Goal: Task Accomplishment & Management: Use online tool/utility

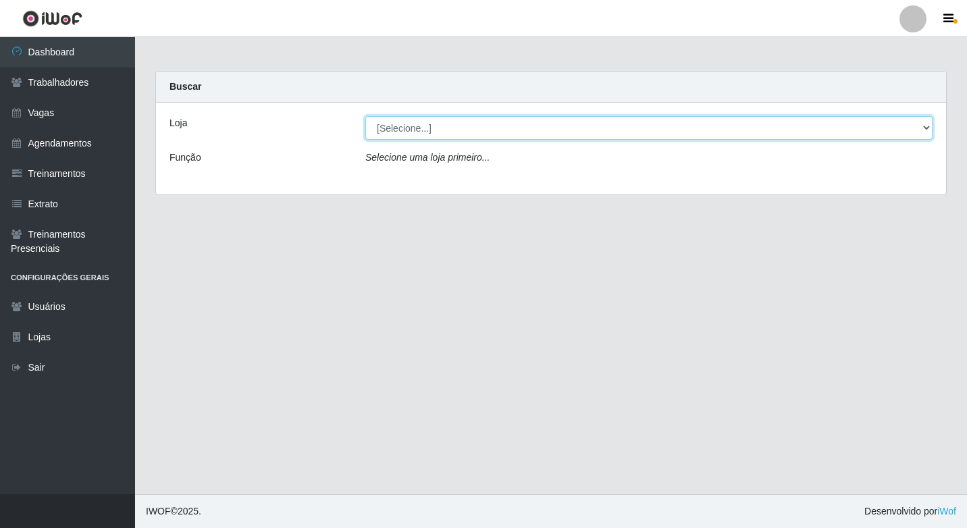
click at [427, 130] on select "[Selecione...] Sapore D'italia" at bounding box center [648, 128] width 567 height 24
select select "266"
click at [365, 116] on select "[Selecione...] Sapore D'italia" at bounding box center [648, 128] width 567 height 24
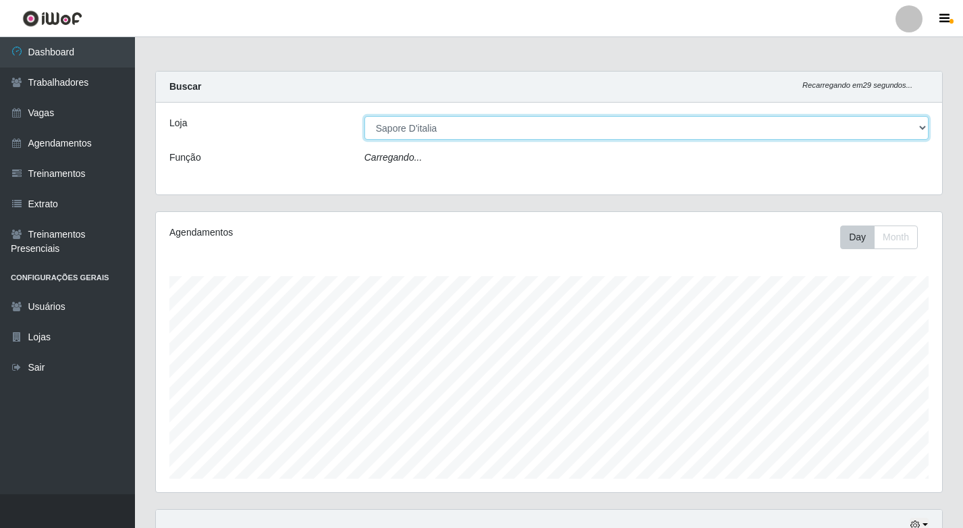
scroll to position [280, 786]
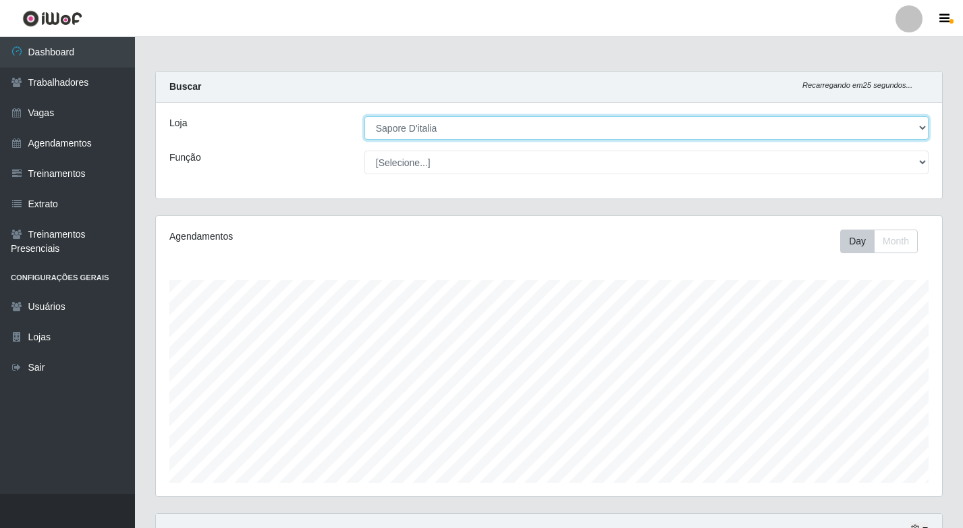
click at [443, 126] on select "[Selecione...] Sapore D'italia" at bounding box center [647, 128] width 564 height 24
click at [365, 116] on select "[Selecione...] Sapore D'italia" at bounding box center [647, 128] width 564 height 24
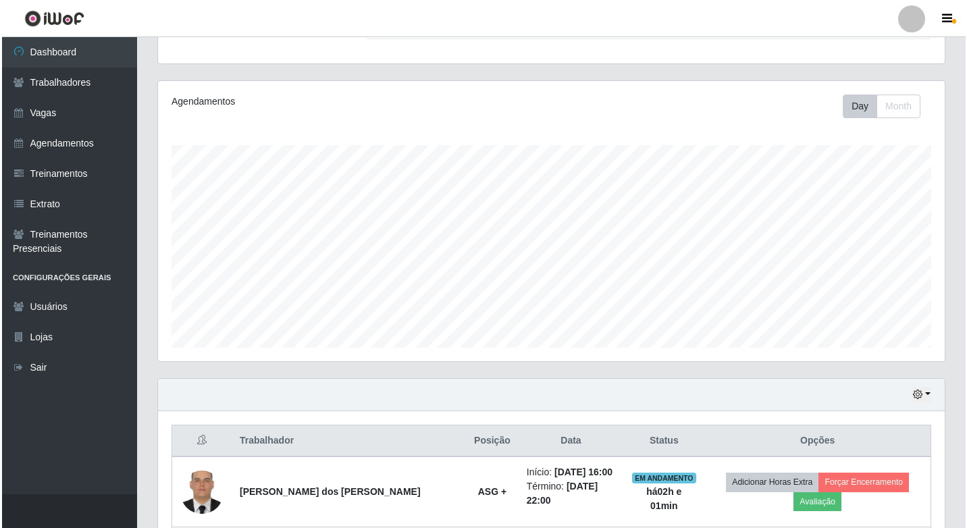
scroll to position [270, 0]
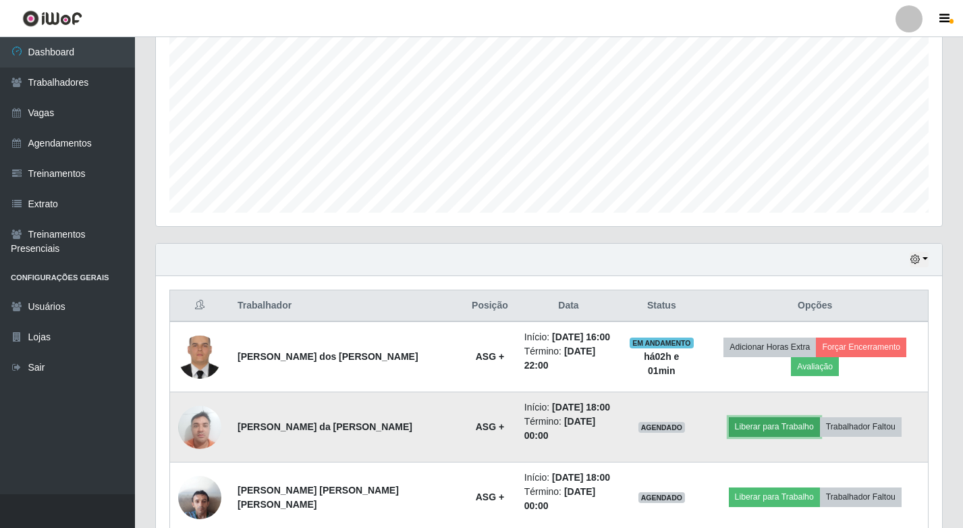
click at [750, 417] on button "Liberar para Trabalho" at bounding box center [774, 426] width 91 height 19
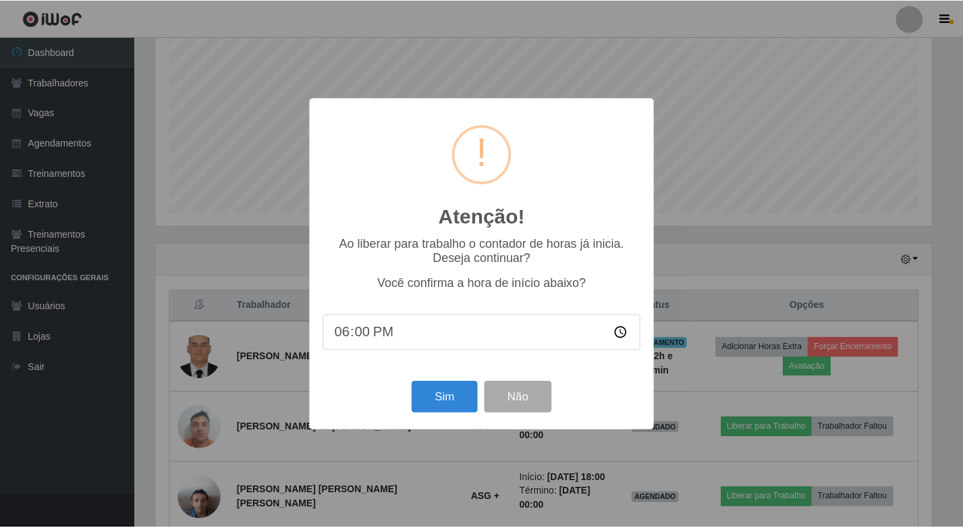
scroll to position [280, 780]
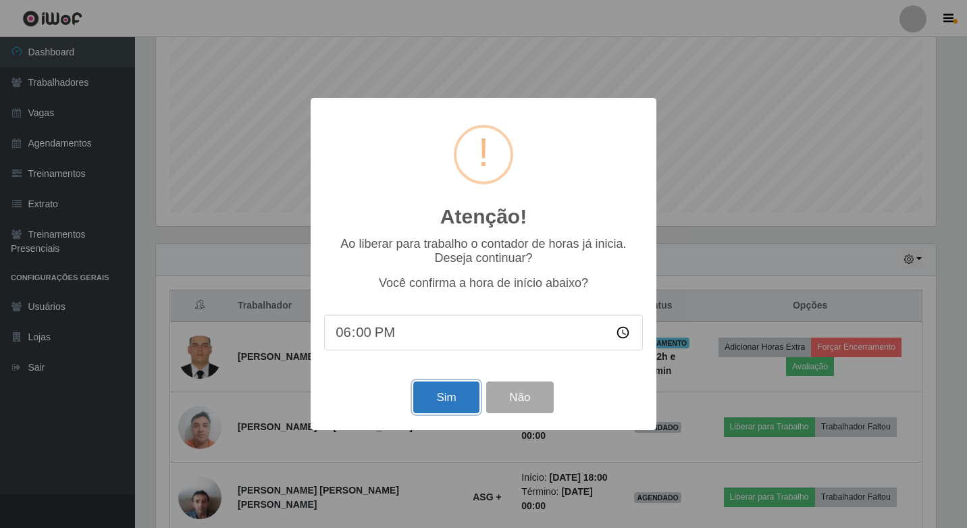
click at [456, 400] on button "Sim" at bounding box center [445, 397] width 65 height 32
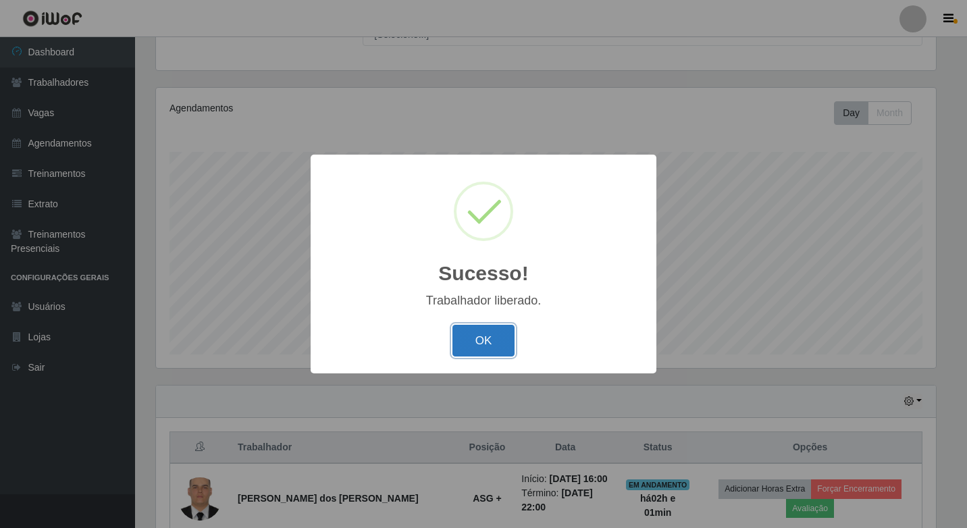
click at [504, 344] on button "OK" at bounding box center [483, 341] width 63 height 32
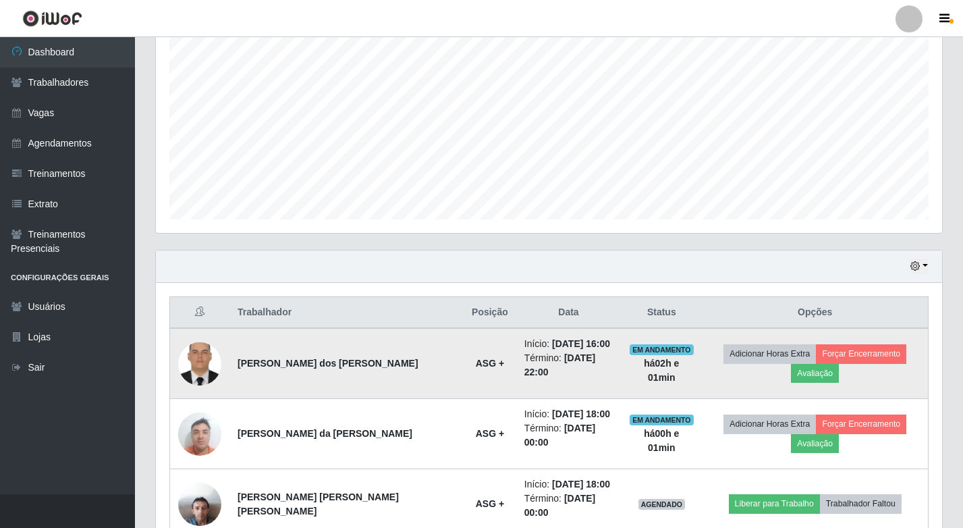
scroll to position [309, 0]
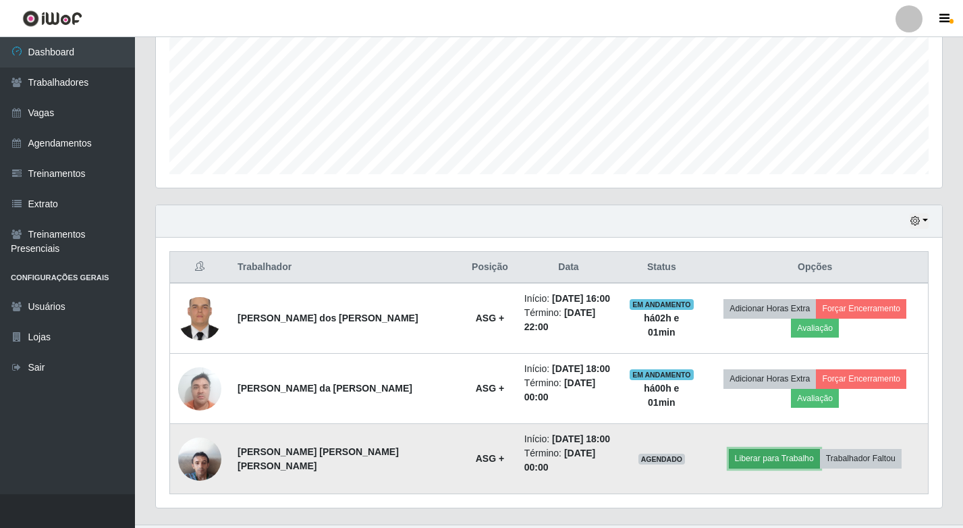
click at [742, 449] on button "Liberar para Trabalho" at bounding box center [774, 458] width 91 height 19
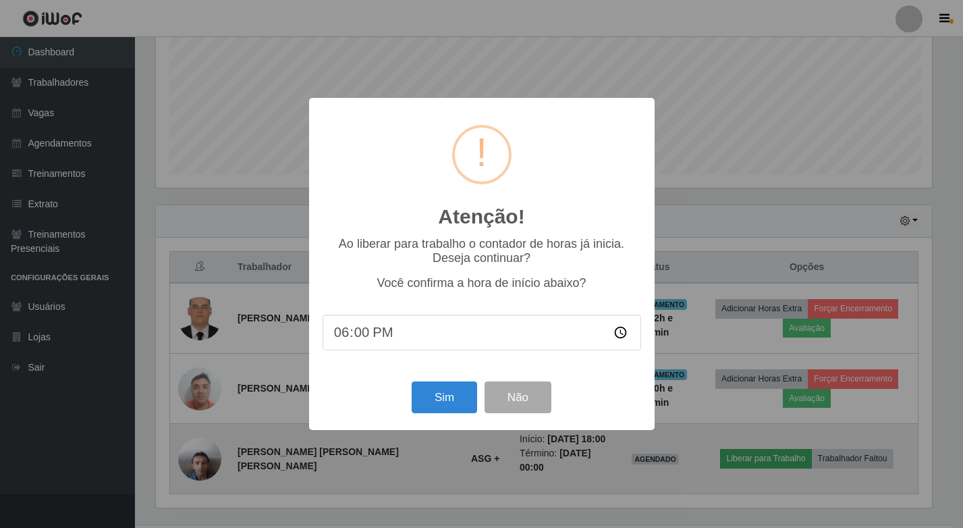
scroll to position [280, 780]
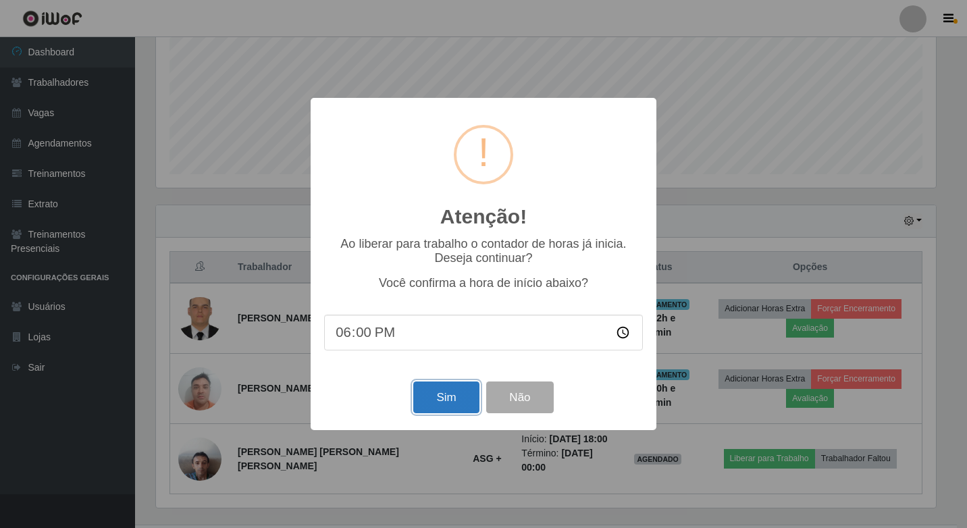
click at [435, 398] on button "Sim" at bounding box center [445, 397] width 65 height 32
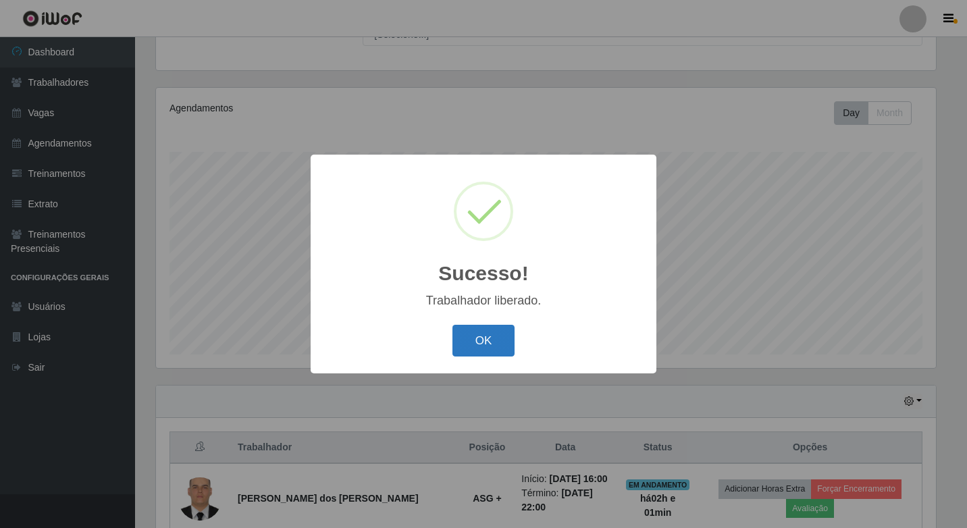
click at [466, 347] on button "OK" at bounding box center [483, 341] width 63 height 32
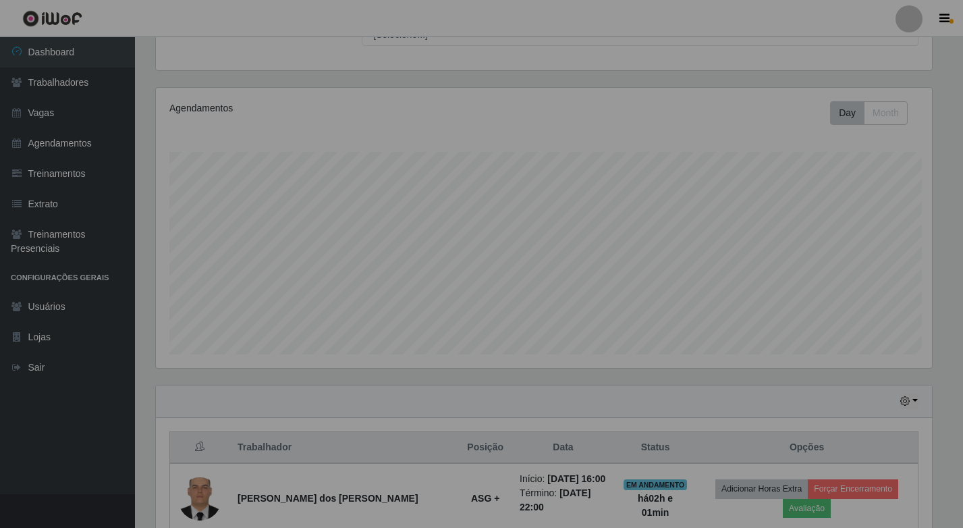
scroll to position [280, 786]
